Goal: Information Seeking & Learning: Learn about a topic

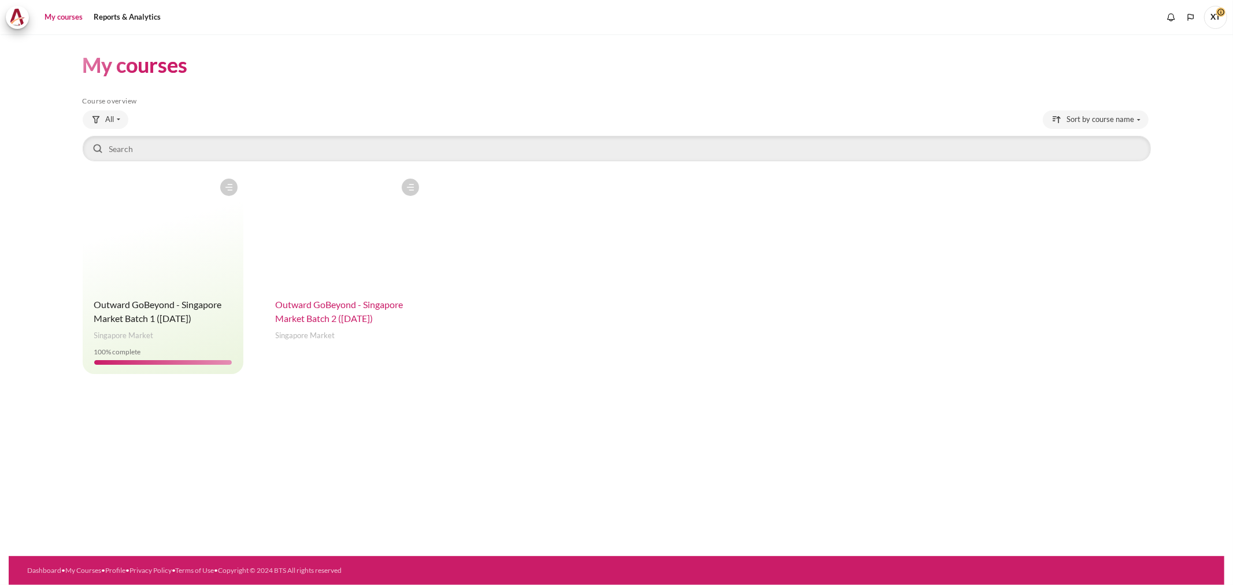
click at [359, 317] on span "Outward GoBeyond - Singapore Market Batch 2 ([DATE])" at bounding box center [340, 311] width 128 height 25
